Goal: Task Accomplishment & Management: Manage account settings

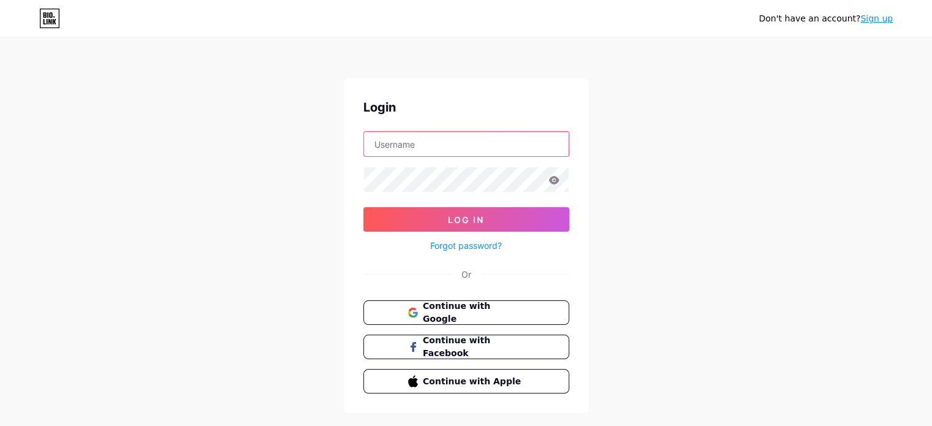
type input "[EMAIL_ADDRESS][DOMAIN_NAME]"
click at [554, 176] on icon at bounding box center [553, 180] width 10 height 8
click at [552, 181] on icon at bounding box center [553, 180] width 10 height 8
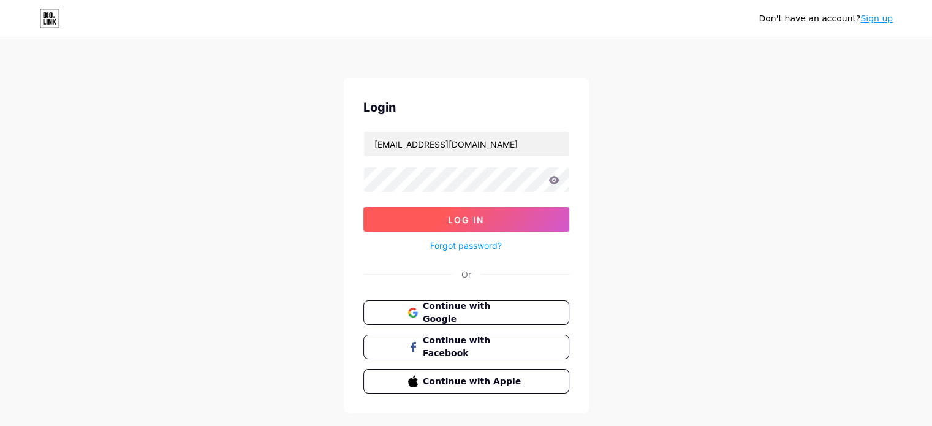
click at [519, 217] on button "Log In" at bounding box center [466, 219] width 206 height 25
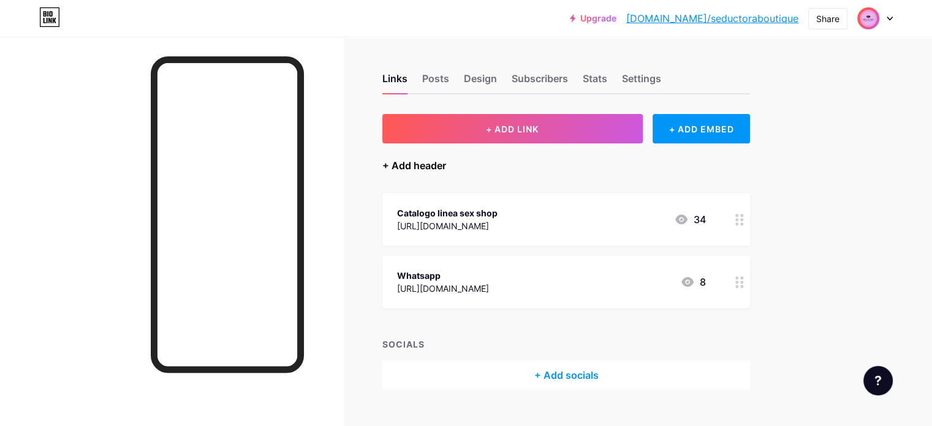
click at [446, 160] on div "+ Add header" at bounding box center [414, 165] width 64 height 15
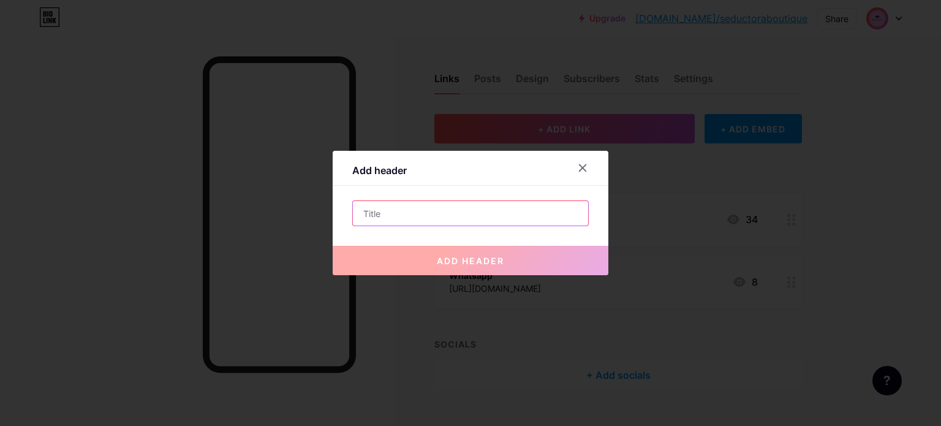
click at [456, 213] on input "text" at bounding box center [470, 213] width 235 height 25
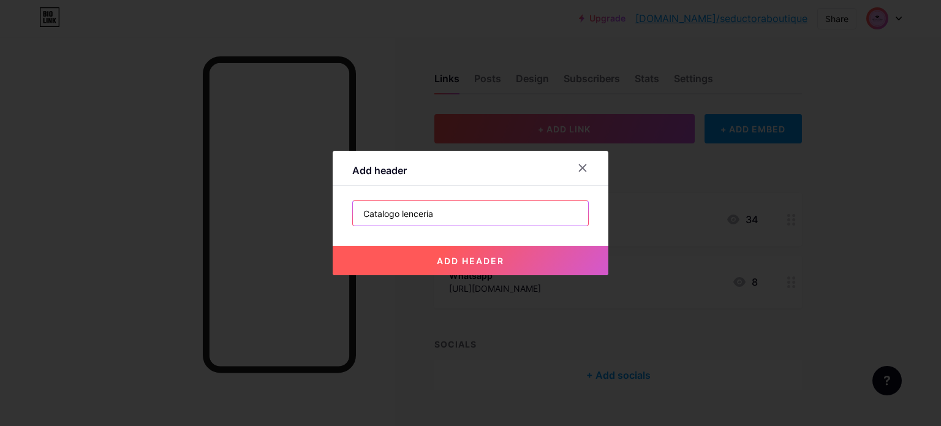
click at [402, 213] on input "Catalogo lenceria" at bounding box center [470, 213] width 235 height 25
type input "Catalogo Lenceria"
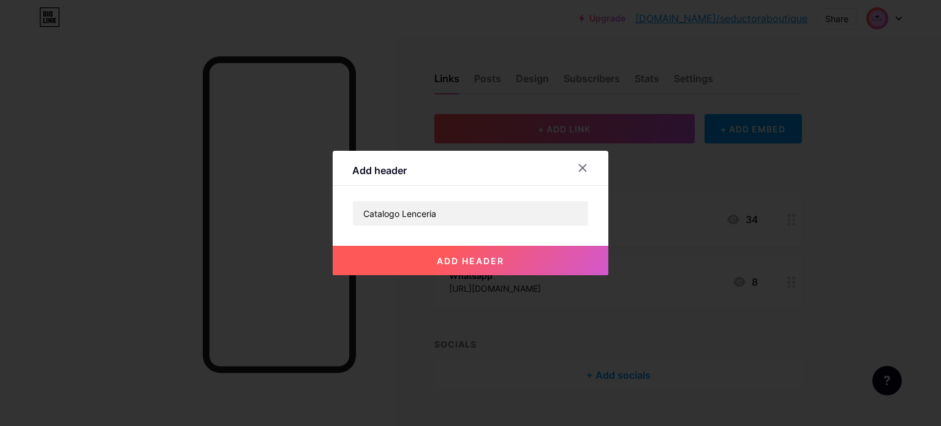
click at [490, 263] on span "add header" at bounding box center [470, 260] width 67 height 10
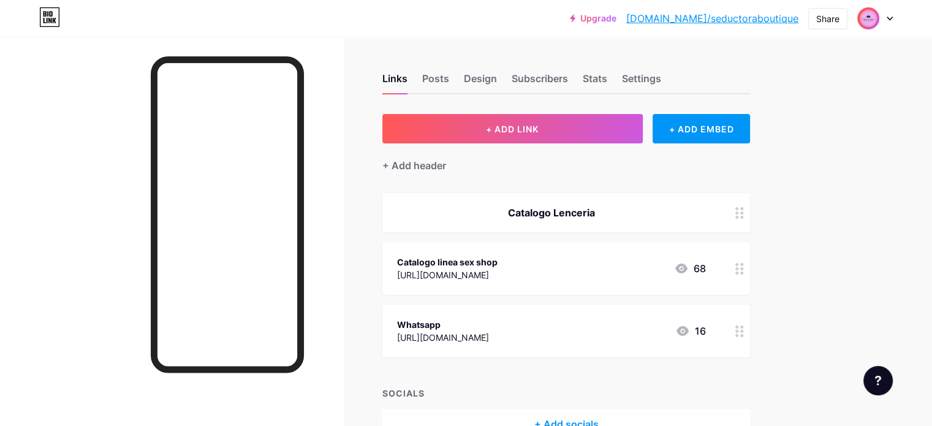
click at [750, 219] on div at bounding box center [739, 212] width 21 height 39
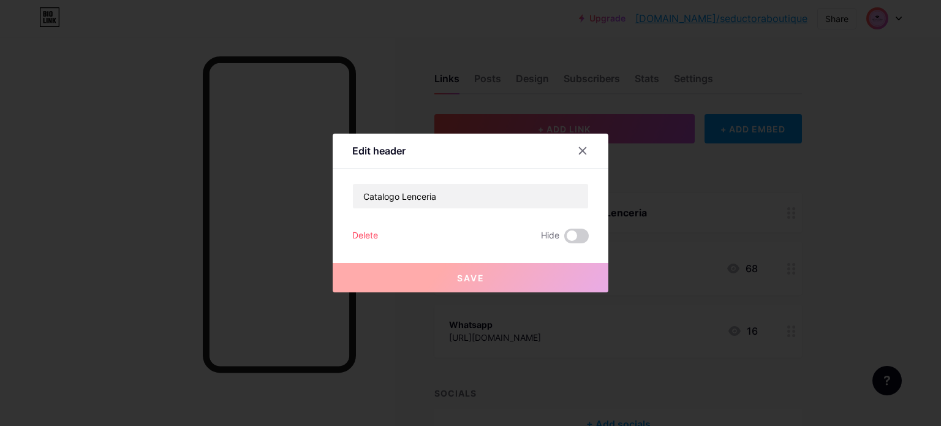
click at [579, 151] on icon at bounding box center [583, 151] width 10 height 10
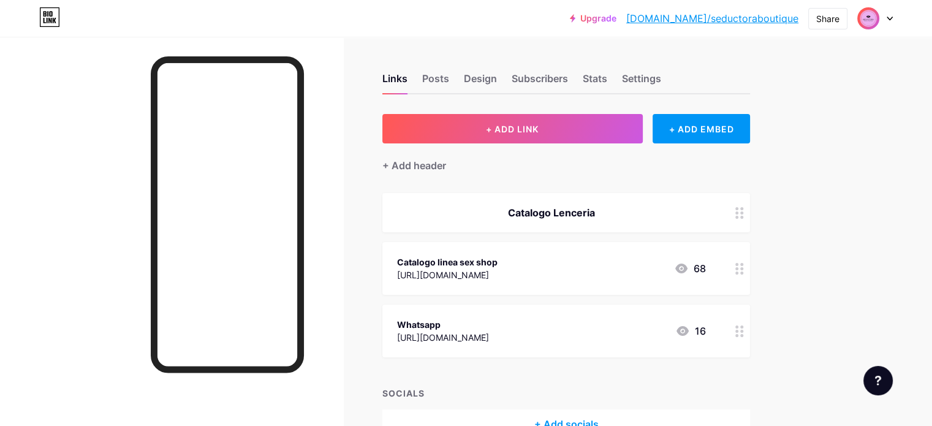
click at [706, 211] on div "Catalogo Lenceria" at bounding box center [551, 212] width 309 height 15
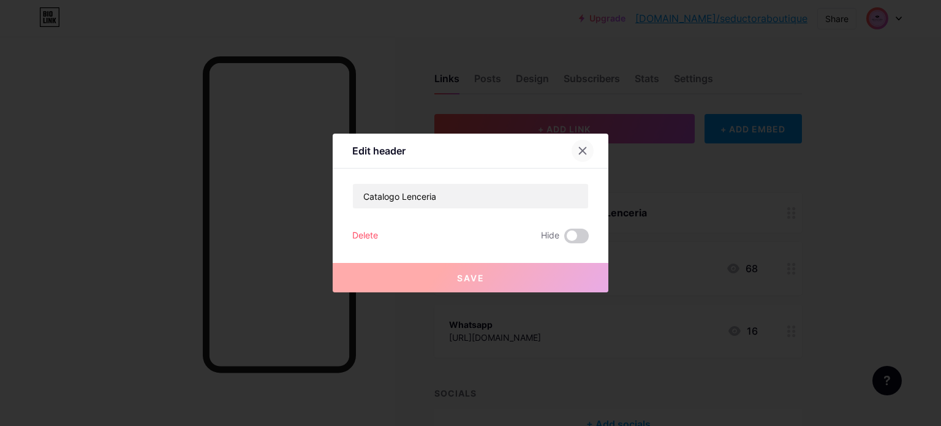
click at [581, 150] on icon at bounding box center [583, 151] width 10 height 10
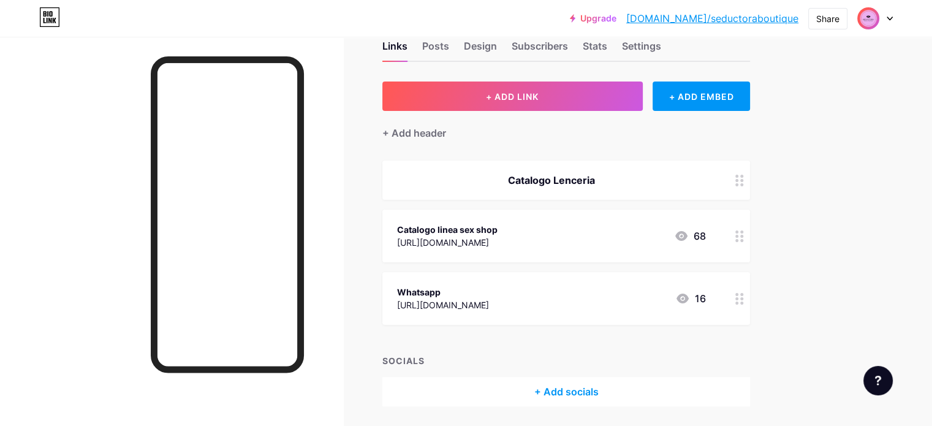
scroll to position [12, 0]
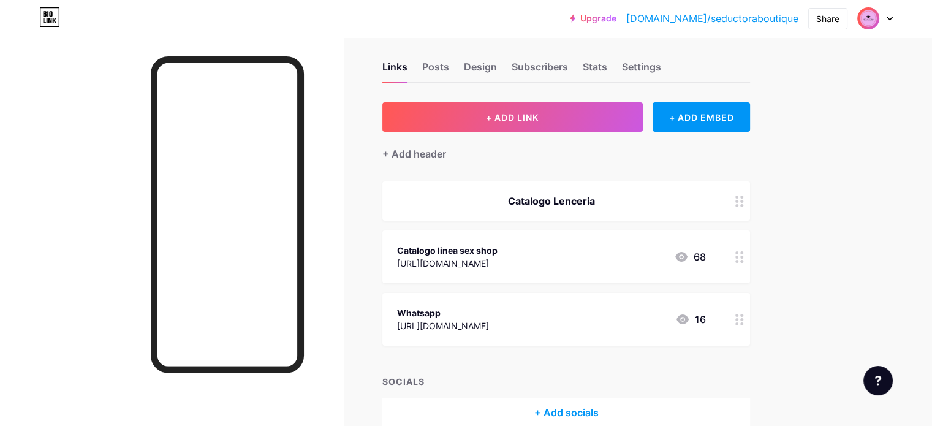
click at [587, 195] on div "Catalogo Lenceria" at bounding box center [551, 201] width 309 height 15
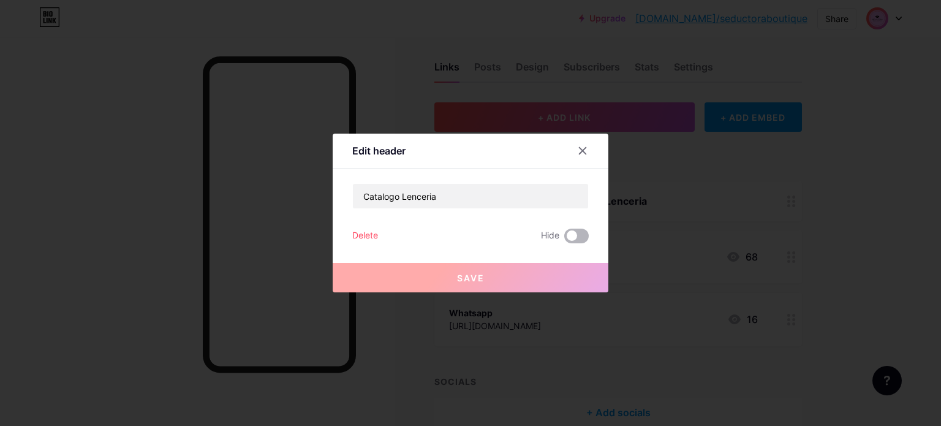
click at [567, 239] on span at bounding box center [576, 235] width 25 height 15
click at [564, 239] on input "checkbox" at bounding box center [564, 239] width 0 height 0
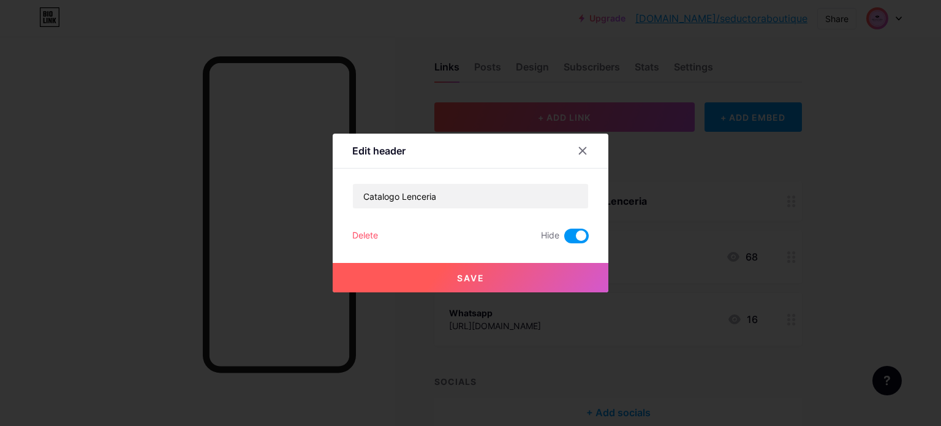
click at [508, 279] on button "Save" at bounding box center [471, 277] width 276 height 29
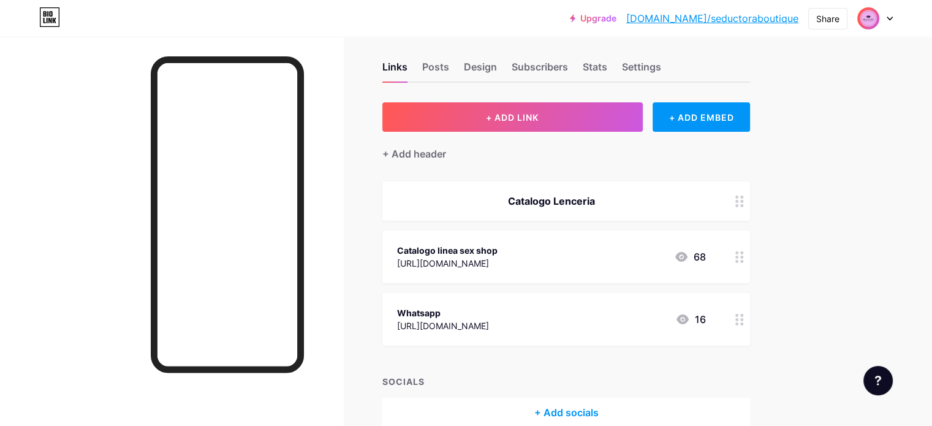
click at [750, 205] on div "Catalogo Lenceria" at bounding box center [566, 200] width 368 height 39
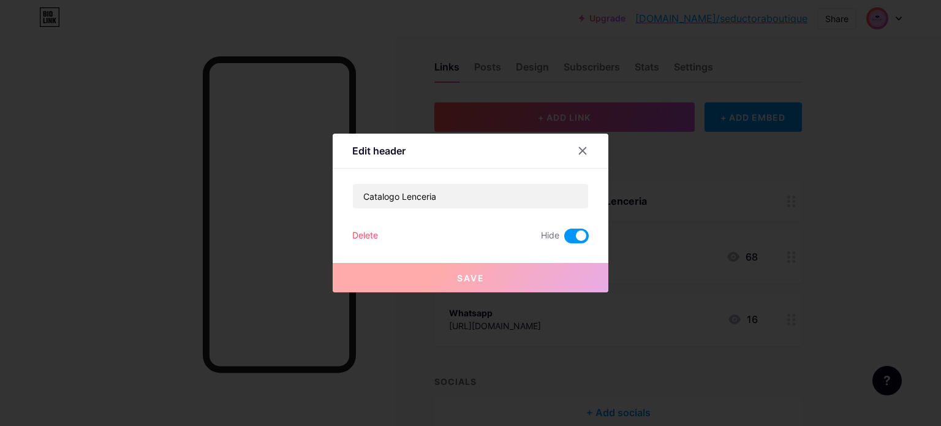
click at [571, 237] on span at bounding box center [576, 235] width 25 height 15
click at [564, 239] on input "checkbox" at bounding box center [564, 239] width 0 height 0
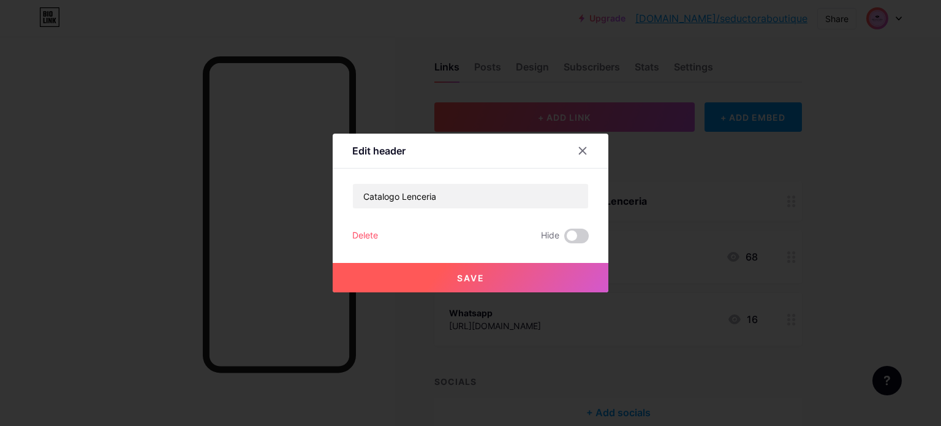
click at [524, 276] on button "Save" at bounding box center [471, 277] width 276 height 29
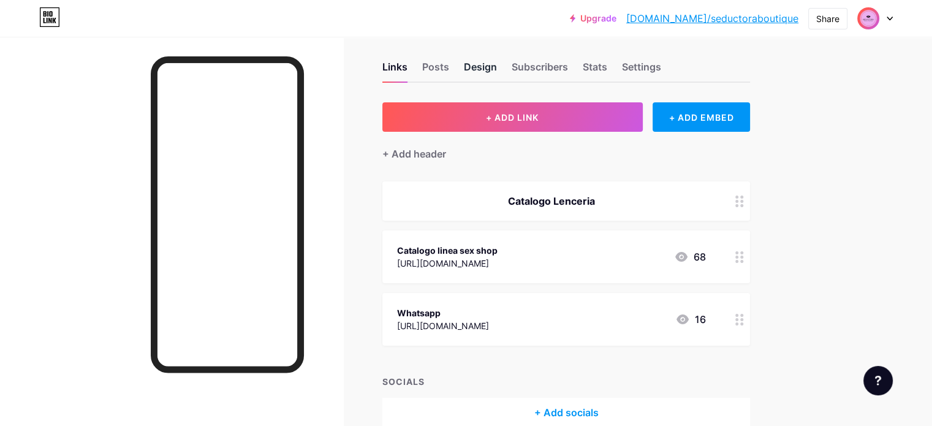
click at [497, 66] on div "Design" at bounding box center [480, 70] width 33 height 22
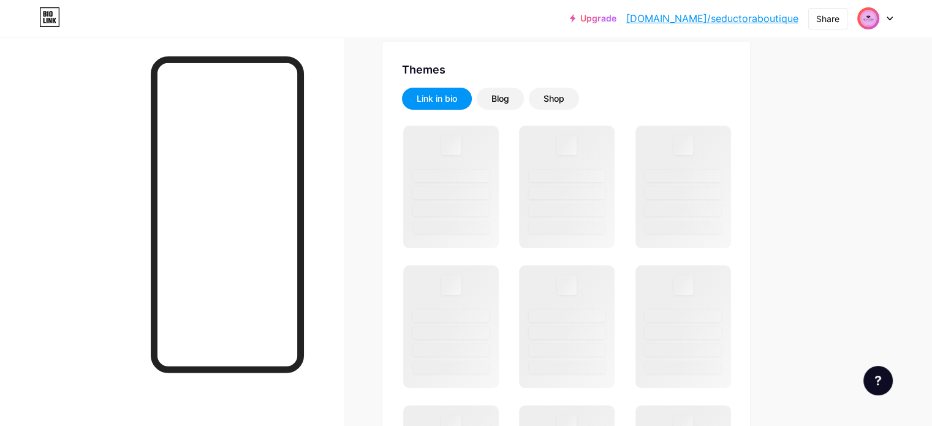
scroll to position [245, 0]
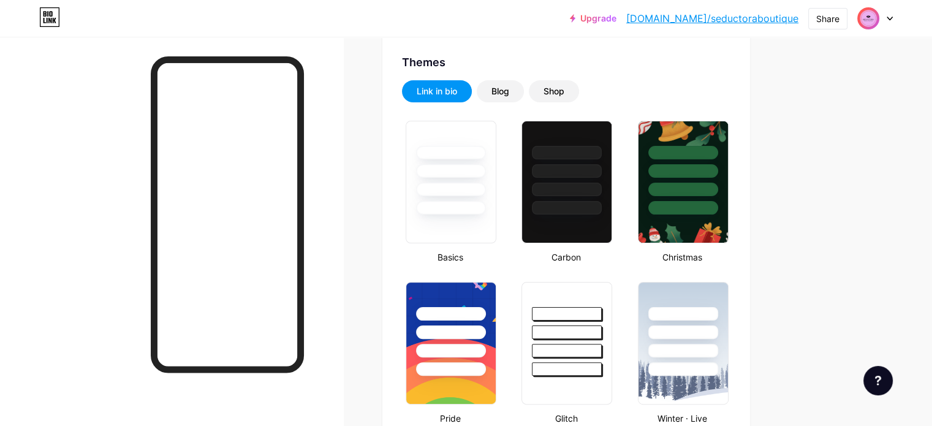
type input "#000000"
type input "#ebb0ef"
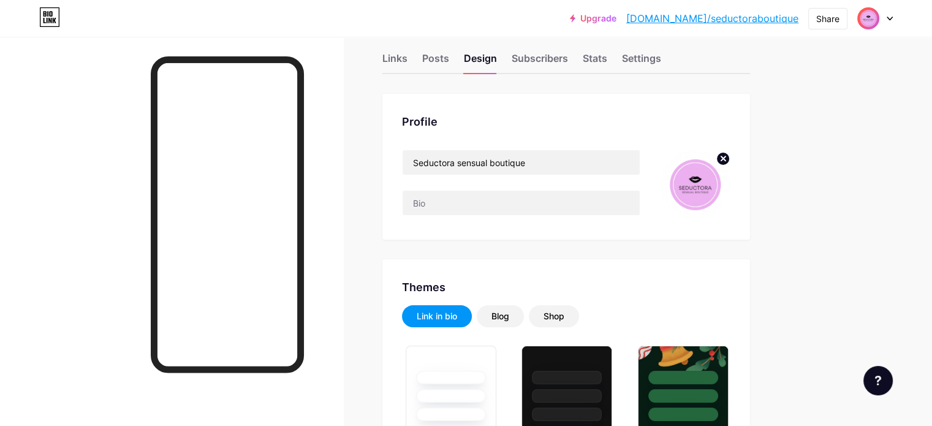
scroll to position [0, 0]
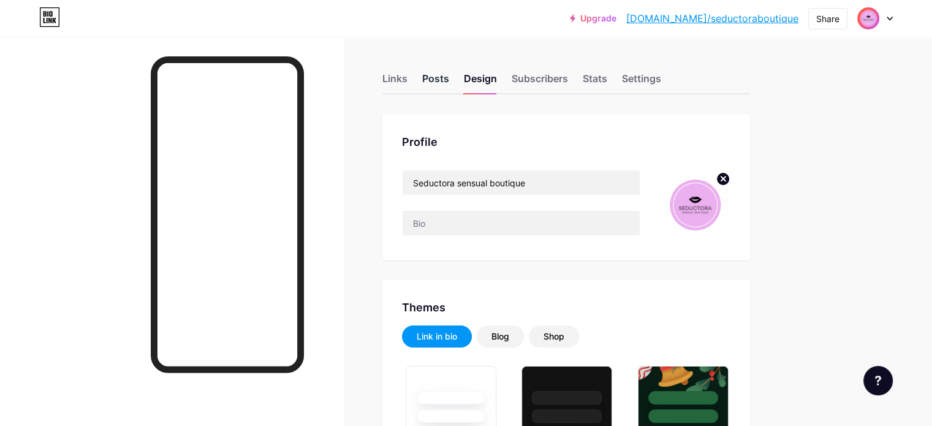
click at [449, 83] on div "Posts" at bounding box center [435, 82] width 27 height 22
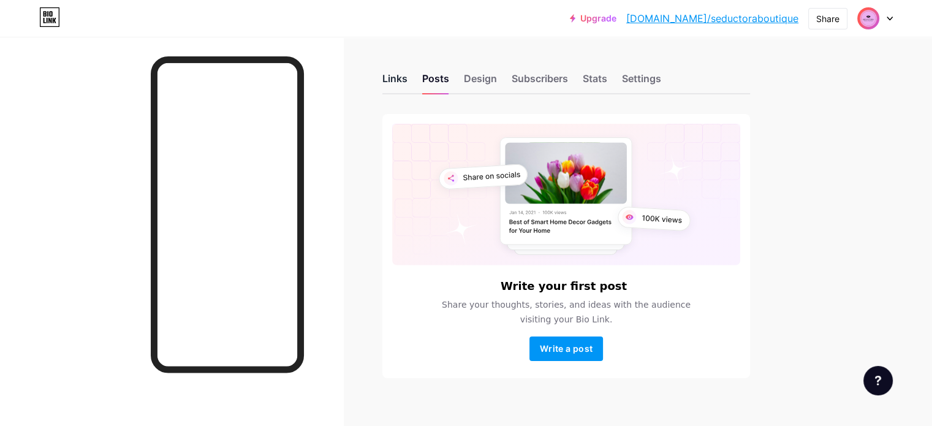
click at [407, 78] on div "Links" at bounding box center [394, 82] width 25 height 22
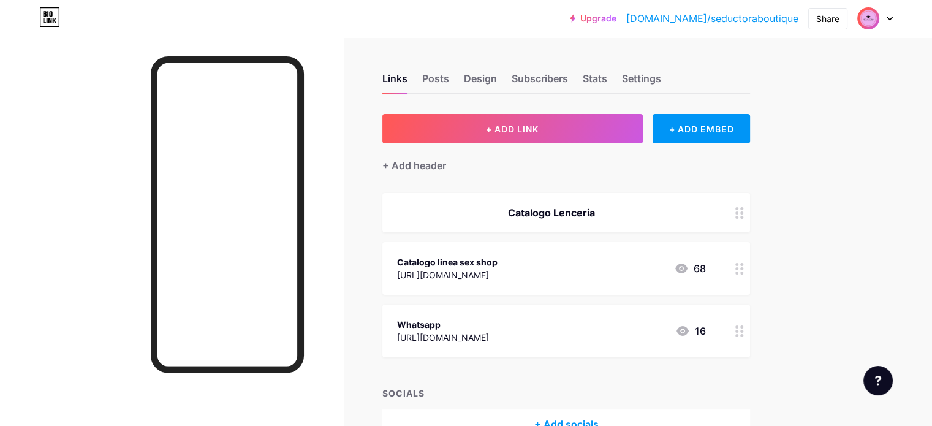
click at [750, 214] on div at bounding box center [739, 212] width 21 height 39
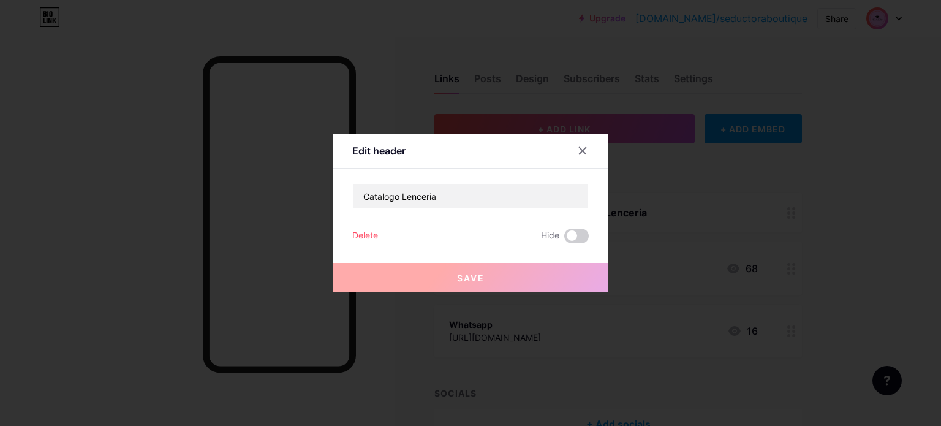
click at [377, 230] on div "Delete" at bounding box center [365, 235] width 26 height 15
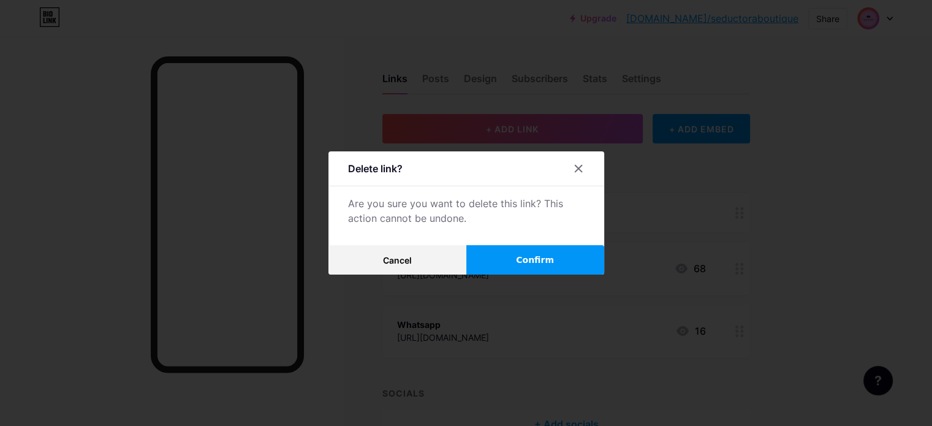
click at [519, 257] on button "Confirm" at bounding box center [535, 259] width 138 height 29
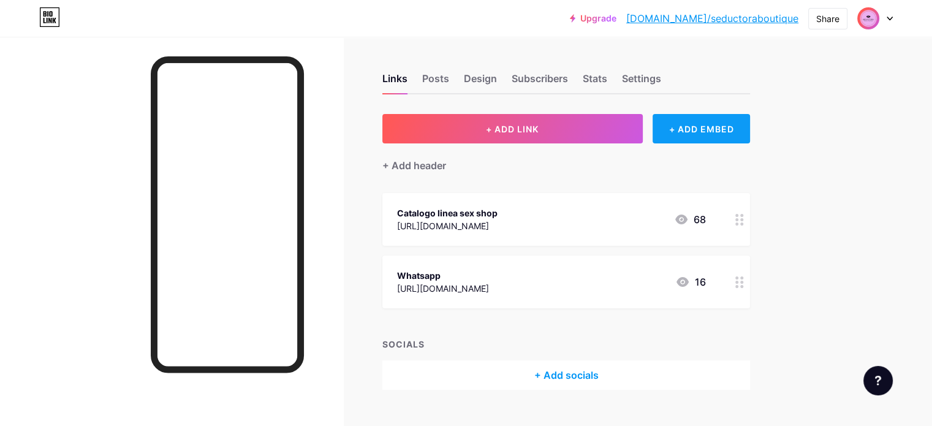
click at [741, 131] on div "+ ADD EMBED" at bounding box center [700, 128] width 97 height 29
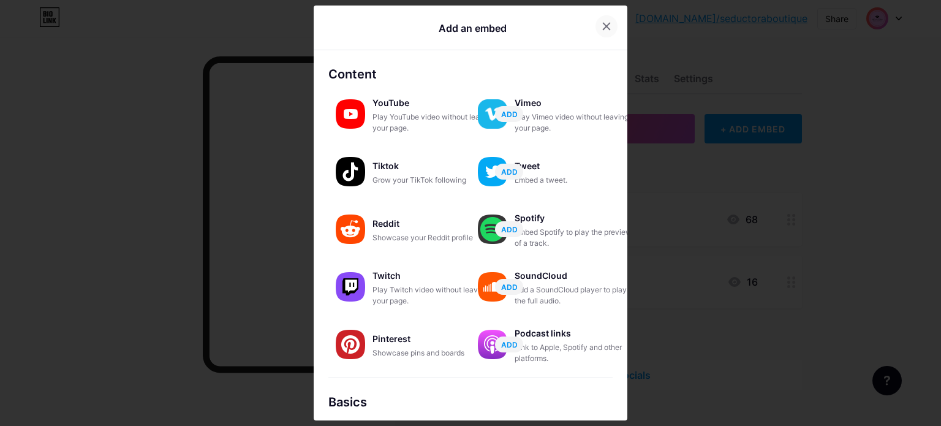
click at [604, 28] on icon at bounding box center [606, 26] width 7 height 7
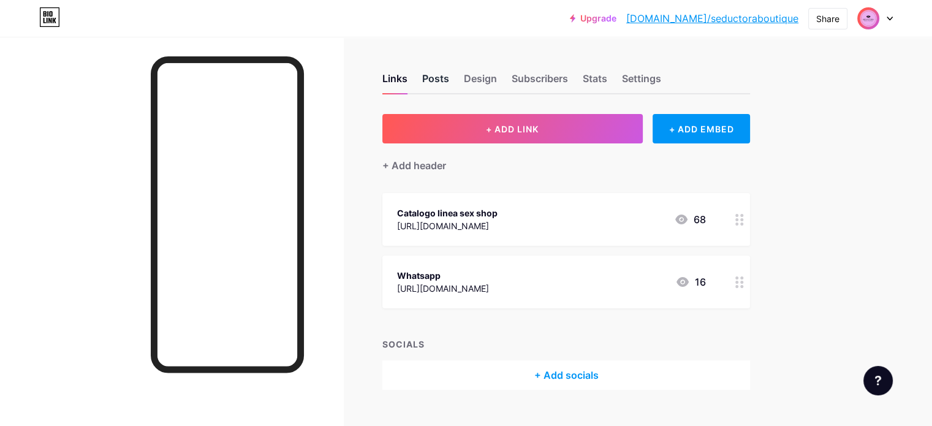
click at [449, 78] on div "Posts" at bounding box center [435, 82] width 27 height 22
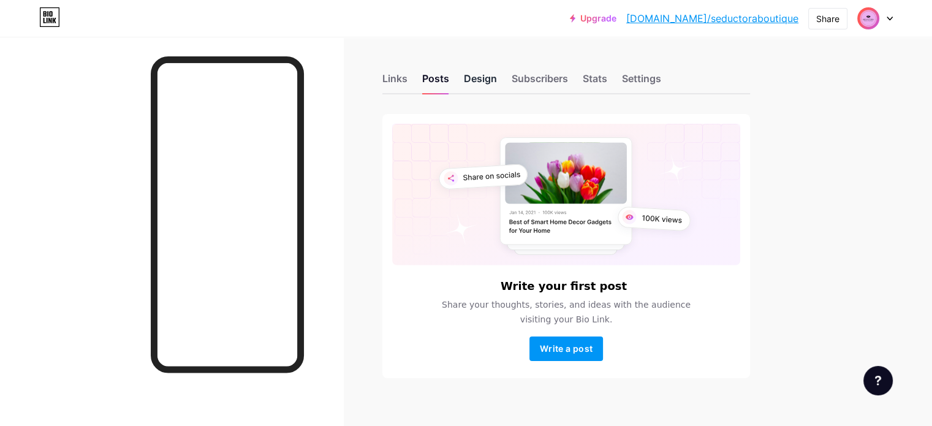
click at [497, 75] on div "Design" at bounding box center [480, 82] width 33 height 22
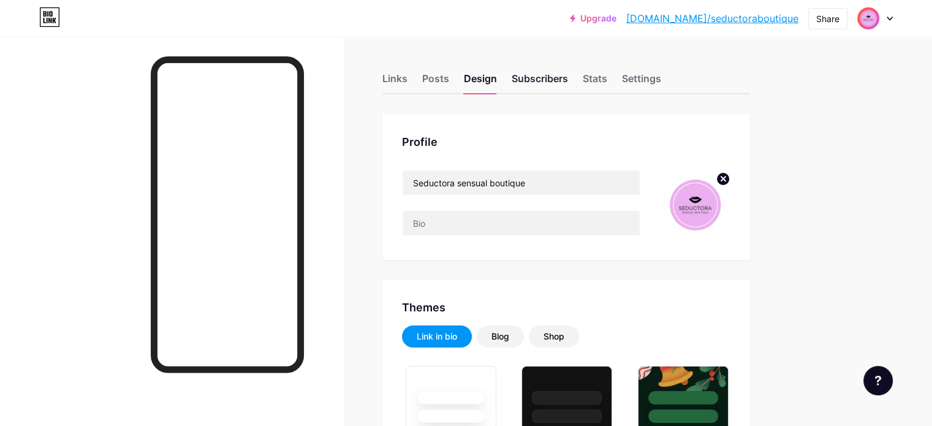
type input "#000000"
type input "#ebb0ef"
click at [568, 80] on div "Subscribers" at bounding box center [539, 82] width 56 height 22
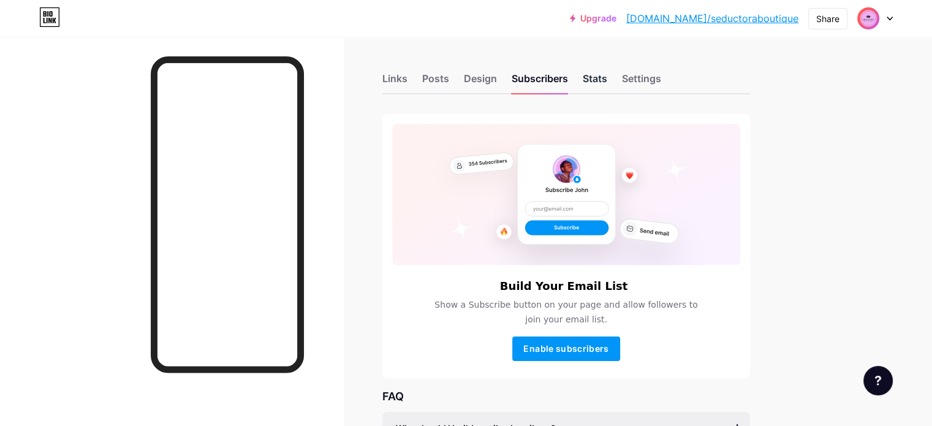
click at [607, 79] on div "Stats" at bounding box center [594, 82] width 25 height 22
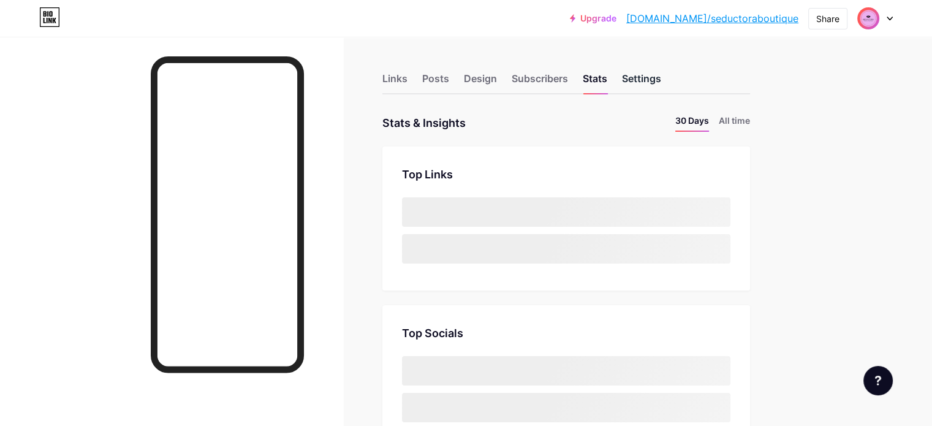
click at [661, 77] on div "Settings" at bounding box center [641, 82] width 39 height 22
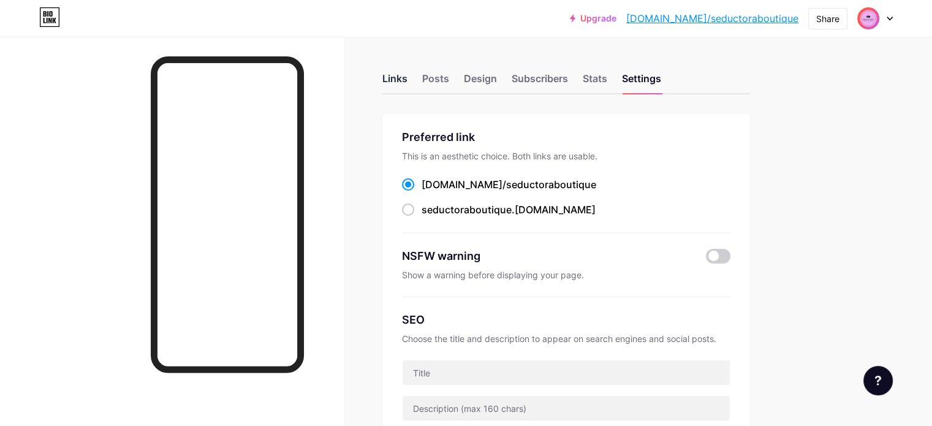
click at [407, 82] on div "Links" at bounding box center [394, 82] width 25 height 22
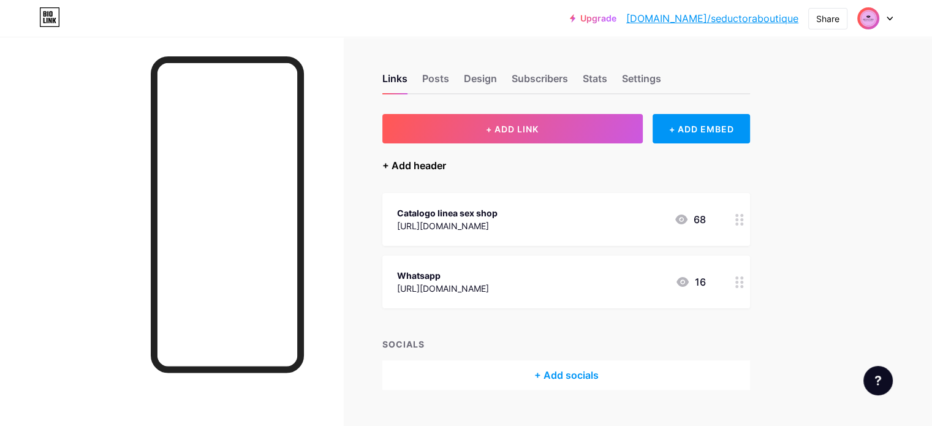
click at [446, 169] on div "+ Add header" at bounding box center [414, 165] width 64 height 15
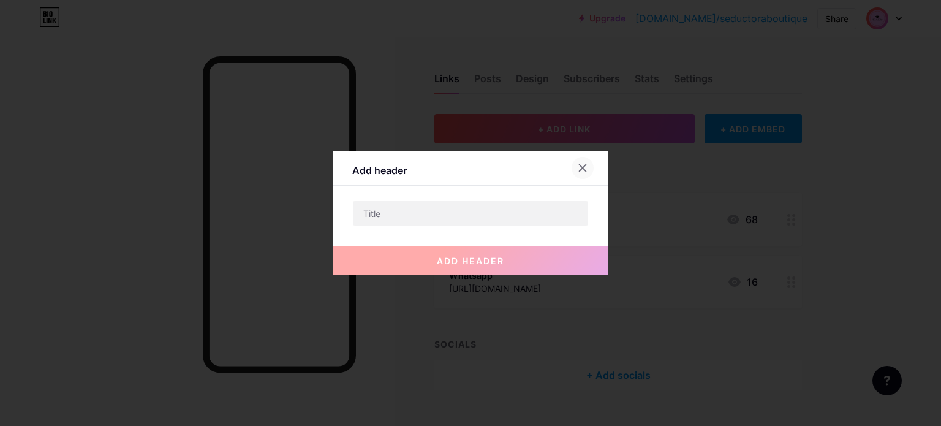
click at [584, 166] on icon at bounding box center [582, 168] width 7 height 7
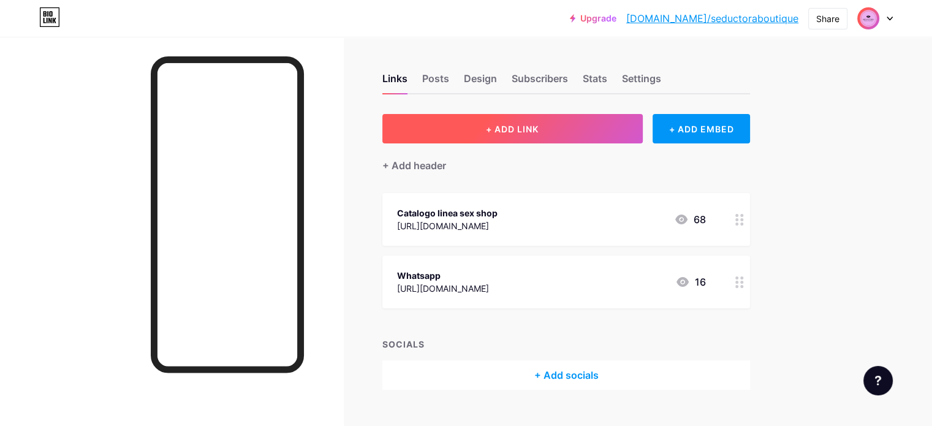
click at [587, 138] on button "+ ADD LINK" at bounding box center [512, 128] width 260 height 29
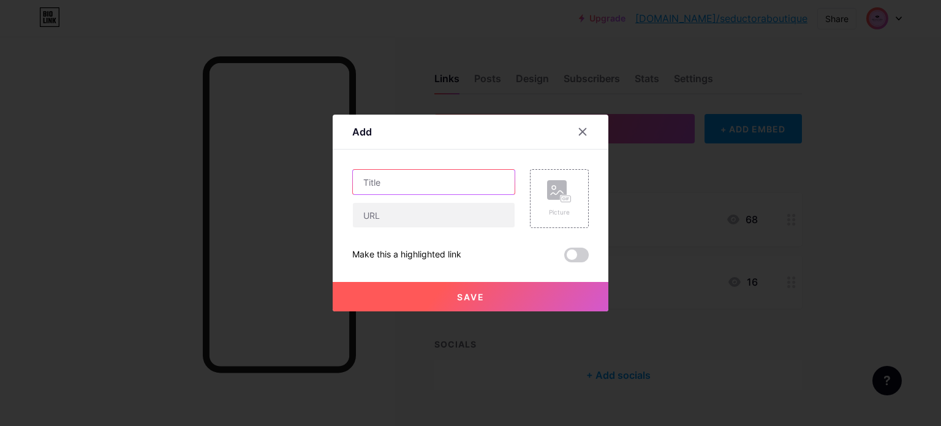
click at [459, 179] on input "text" at bounding box center [434, 182] width 162 height 25
type input "Catalogo Lenceria"
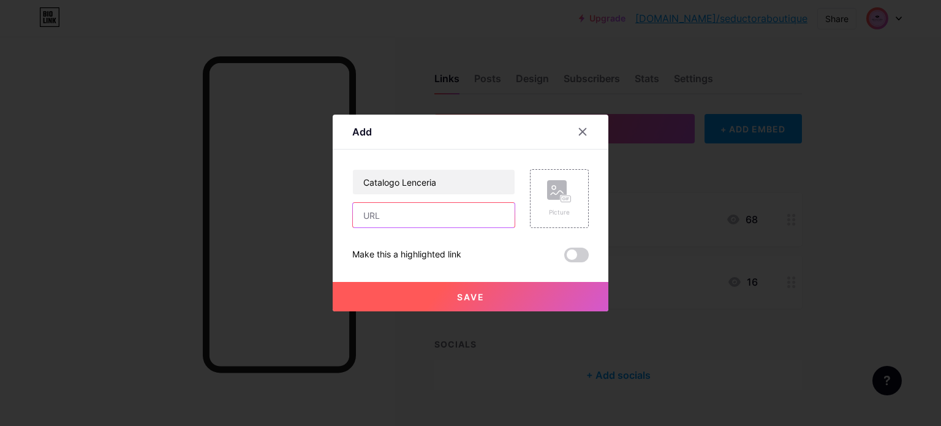
click at [398, 206] on input "text" at bounding box center [434, 215] width 162 height 25
paste input "[URL][DOMAIN_NAME]"
type input "[URL][DOMAIN_NAME]"
click at [578, 255] on span at bounding box center [576, 254] width 25 height 15
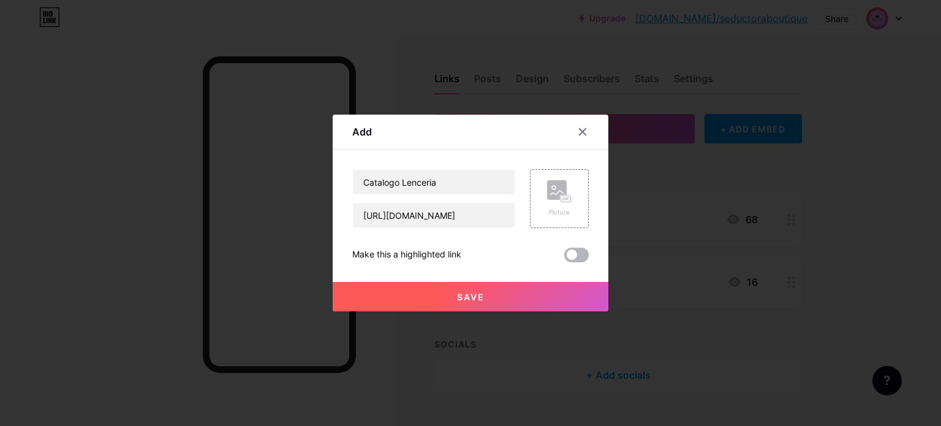
click at [564, 258] on input "checkbox" at bounding box center [564, 258] width 0 height 0
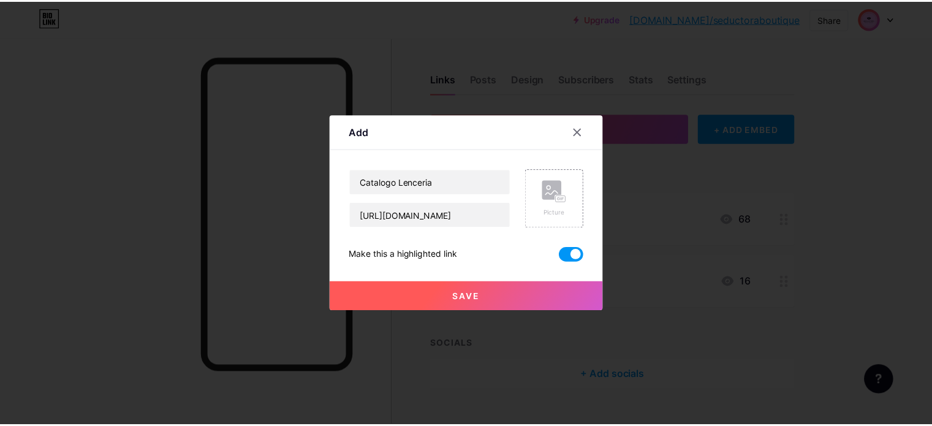
scroll to position [0, 0]
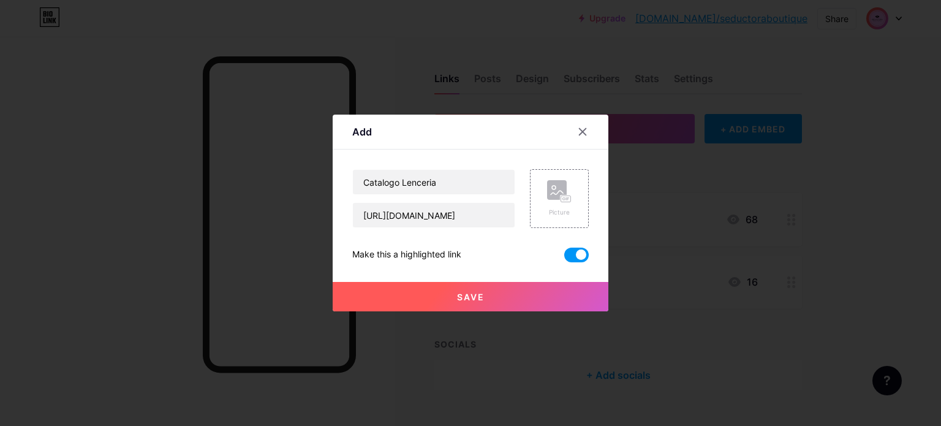
click at [577, 254] on span at bounding box center [576, 254] width 25 height 15
click at [564, 258] on input "checkbox" at bounding box center [564, 258] width 0 height 0
click at [577, 254] on span at bounding box center [576, 254] width 25 height 15
click at [564, 258] on input "checkbox" at bounding box center [564, 258] width 0 height 0
click at [570, 249] on span at bounding box center [576, 254] width 25 height 15
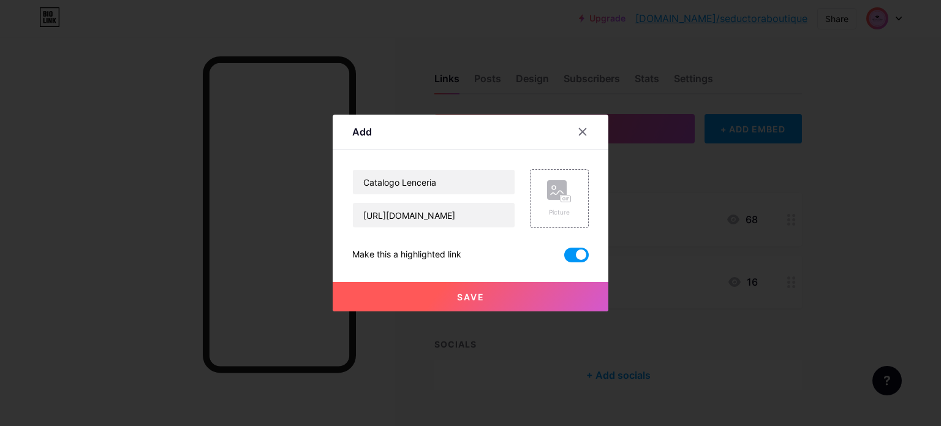
click at [564, 258] on input "checkbox" at bounding box center [564, 258] width 0 height 0
click at [559, 296] on button "Save" at bounding box center [471, 296] width 276 height 29
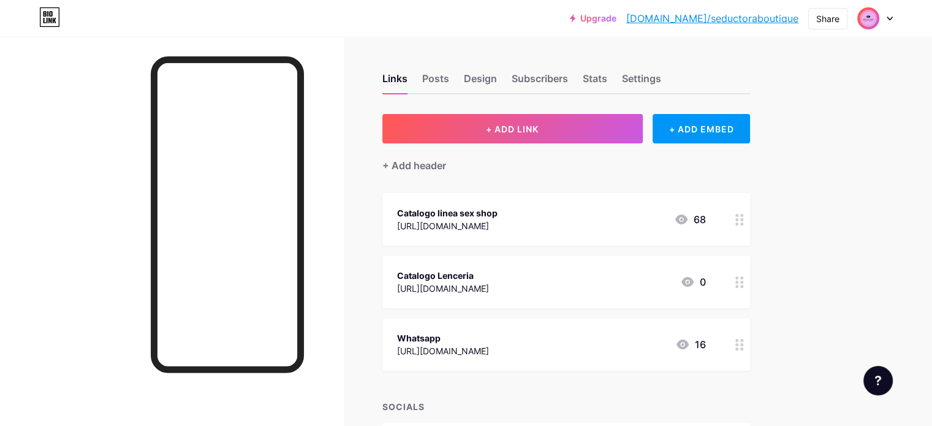
click at [891, 17] on icon at bounding box center [889, 19] width 6 height 4
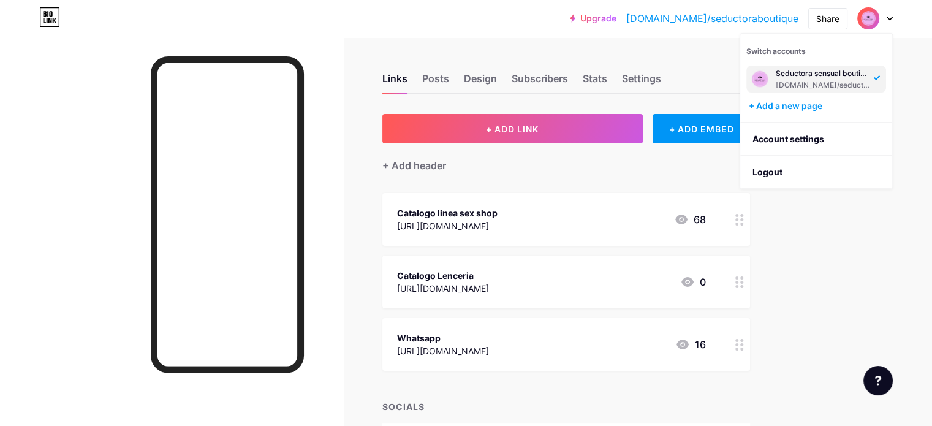
click at [906, 83] on div "Upgrade [DOMAIN_NAME]/seduct... [DOMAIN_NAME]/seductoraboutique Share Switch ac…" at bounding box center [466, 256] width 932 height 513
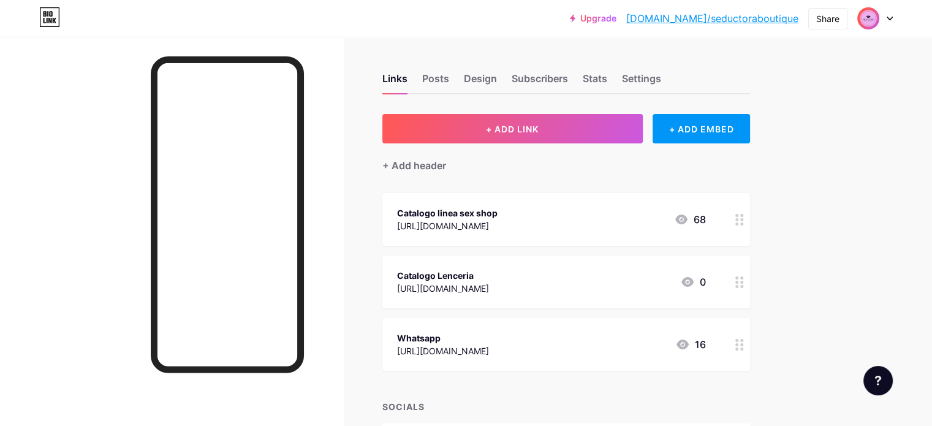
click at [478, 70] on div "Links Posts Design Subscribers Stats Settings" at bounding box center [566, 72] width 368 height 43
click at [449, 75] on div "Posts" at bounding box center [435, 82] width 27 height 22
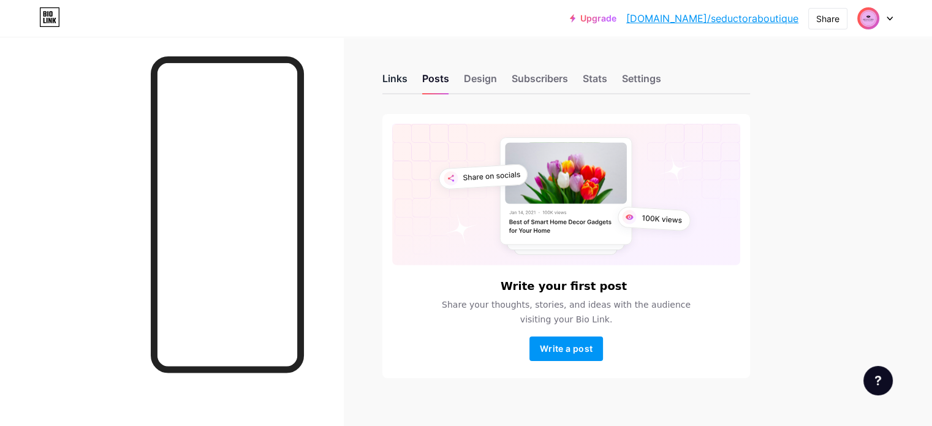
click at [407, 80] on div "Links" at bounding box center [394, 82] width 25 height 22
